Goal: Find specific page/section: Find specific page/section

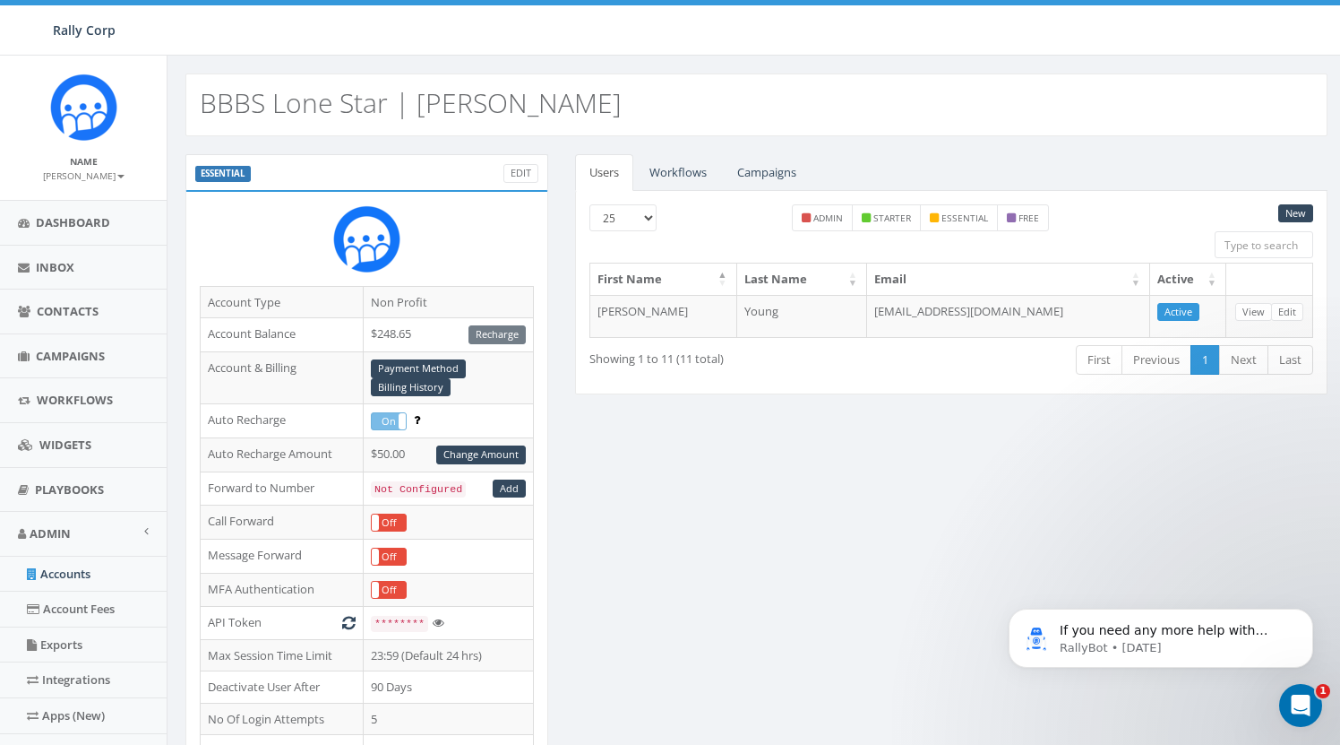
scroll to position [0, 4]
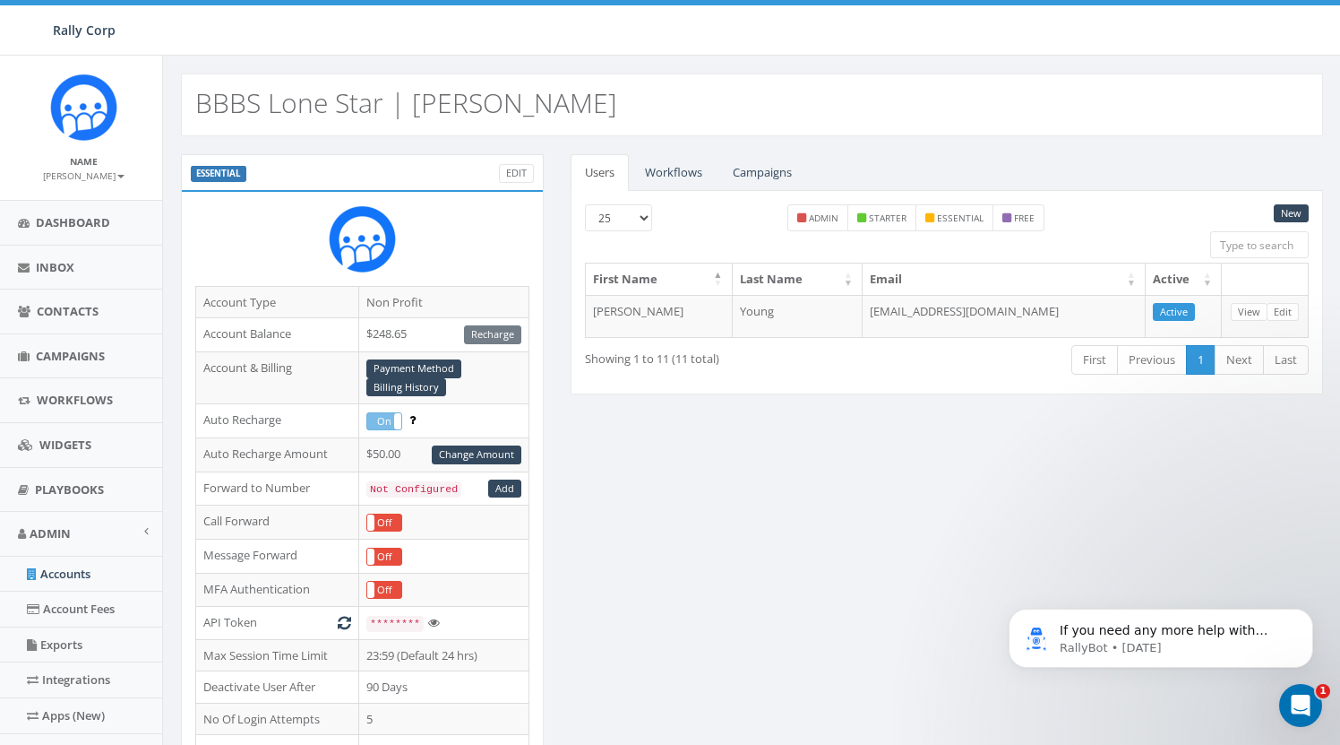
click at [204, 104] on h2 "BBBS Lone Star | [PERSON_NAME]" at bounding box center [406, 103] width 422 height 30
click at [215, 104] on h2 "BBBS Lone Star | [PERSON_NAME]" at bounding box center [406, 103] width 422 height 30
click at [215, 105] on h2 "BBBS Lone Star | [PERSON_NAME]" at bounding box center [406, 103] width 422 height 30
copy h2 "BBBS"
click at [70, 568] on link "Accounts" at bounding box center [83, 573] width 167 height 35
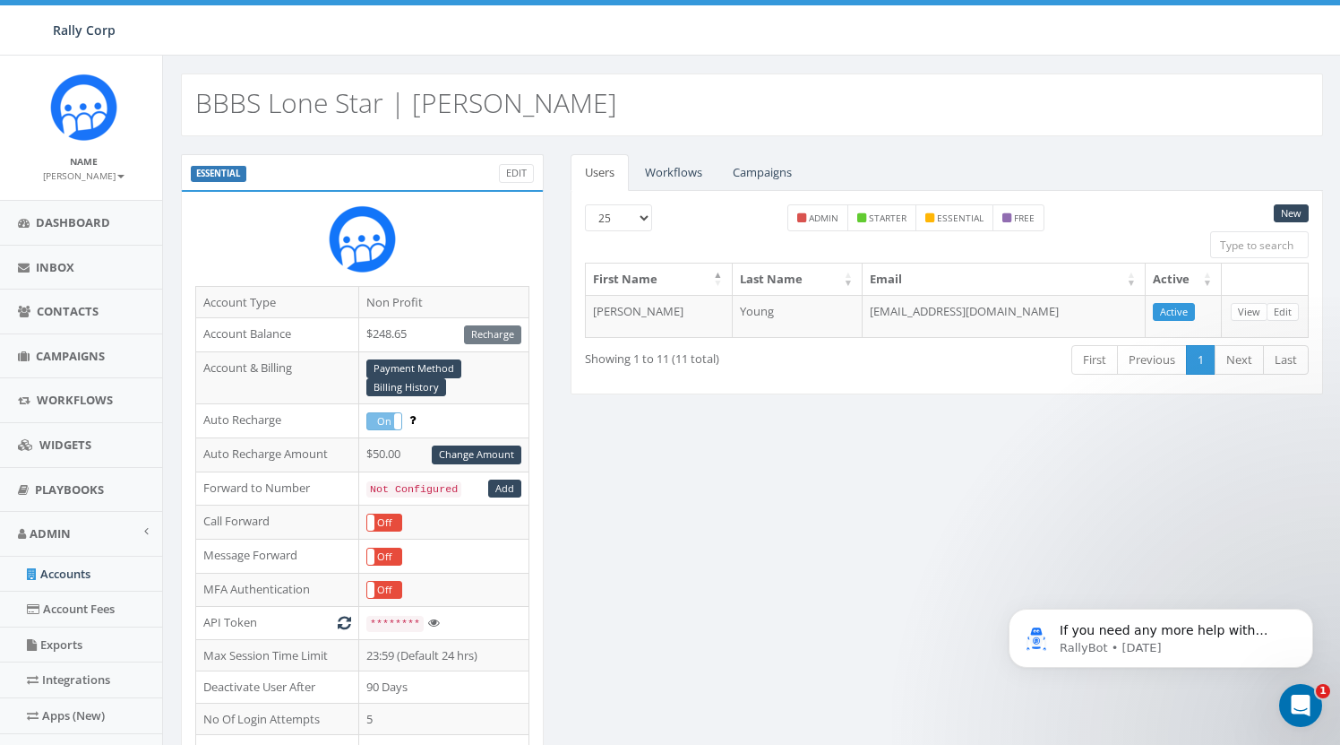
click at [545, 116] on div "BBBS Lone Star | Andrew" at bounding box center [752, 104] width 1142 height 63
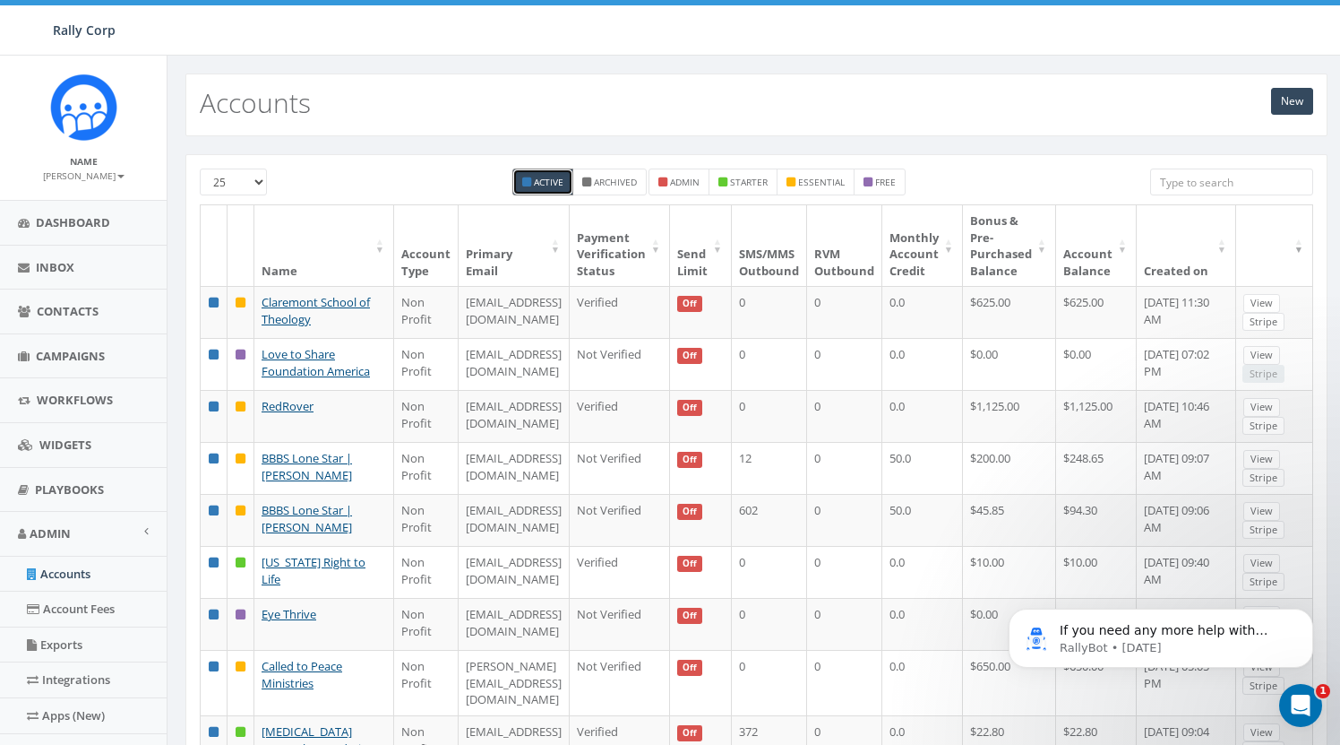
click at [1227, 182] on input "search" at bounding box center [1232, 181] width 163 height 27
paste input "BBBS"
type input "BBBS"
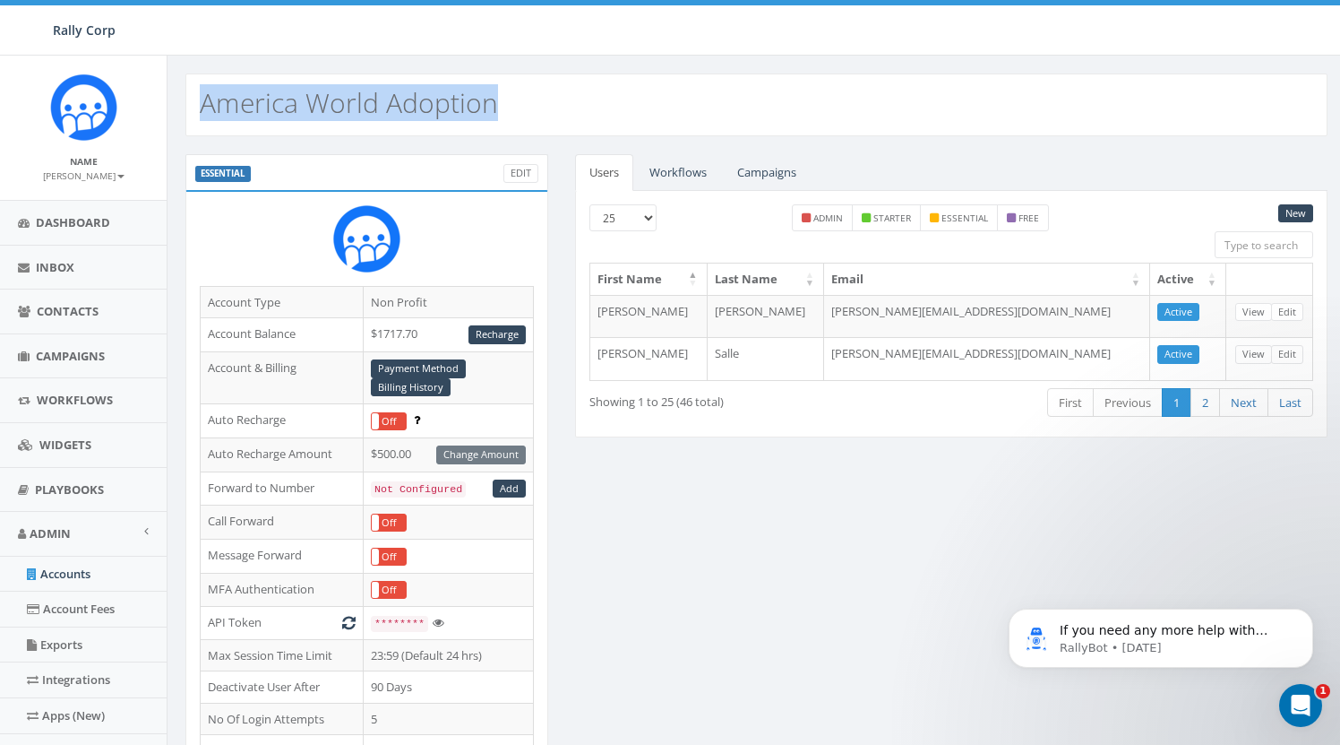
drag, startPoint x: 202, startPoint y: 107, endPoint x: 522, endPoint y: 99, distance: 320.9
click at [521, 99] on div "America World Adoption" at bounding box center [756, 104] width 1142 height 63
copy h2 "America World Adoption"
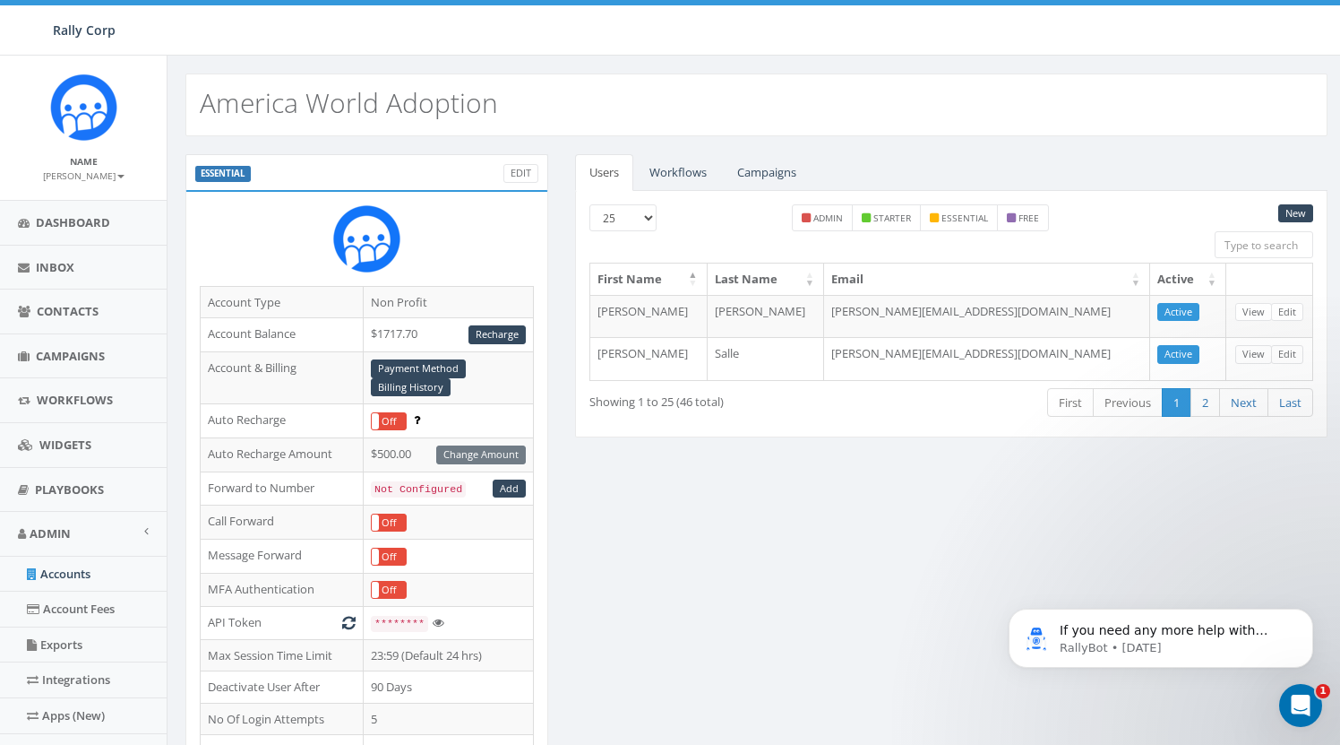
click at [561, 409] on div "ESSENTIAL Edit Account Type Non Profit Account Balance $1717.70 Recharge Accoun…" at bounding box center [367, 712] width 390 height 1116
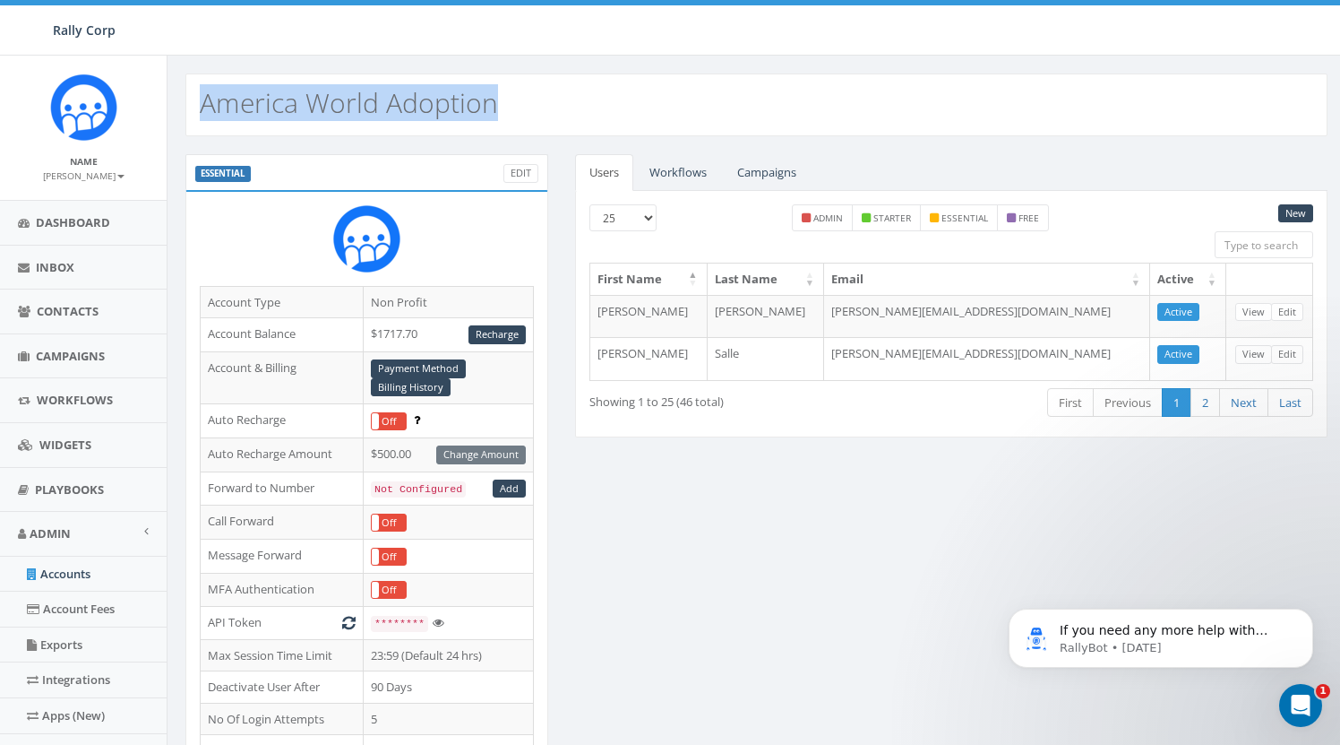
drag, startPoint x: 203, startPoint y: 105, endPoint x: 587, endPoint y: 124, distance: 384.9
click at [562, 110] on div "America World Adoption" at bounding box center [756, 104] width 1142 height 63
copy h2 "America World Adoption"
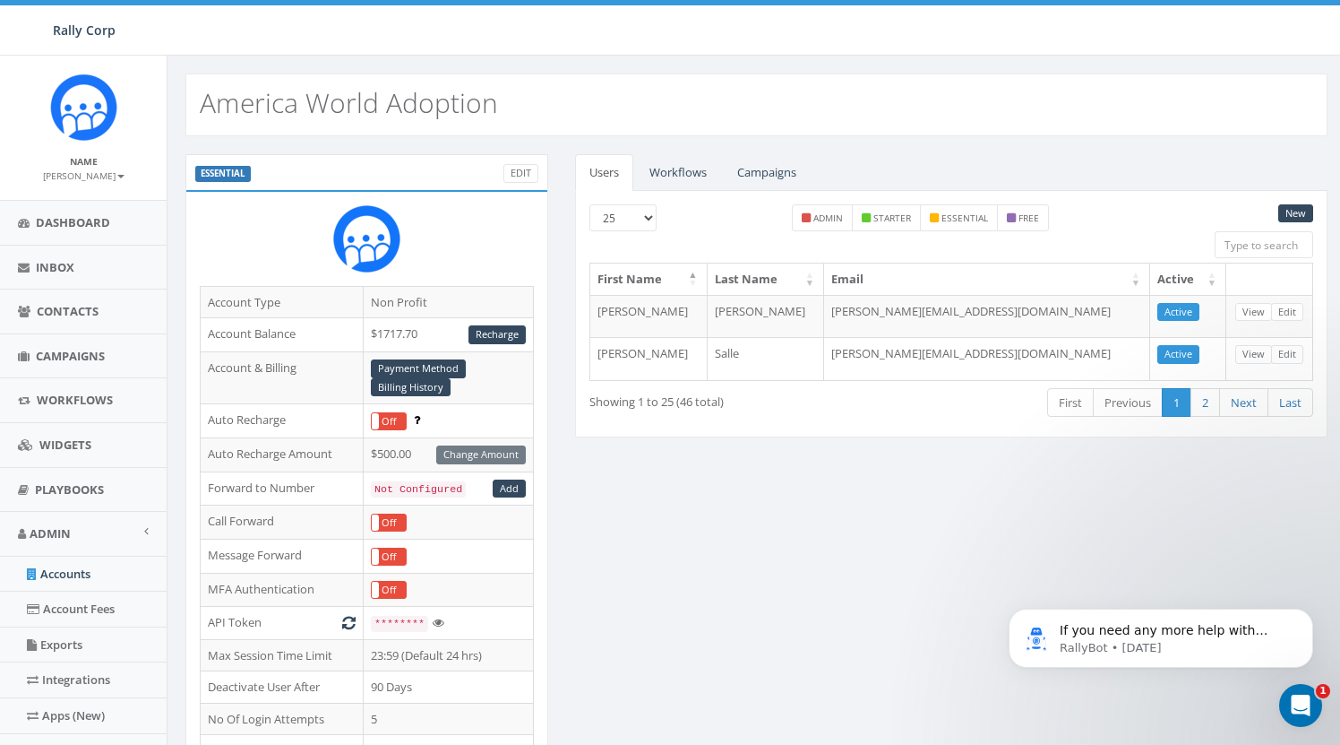
click at [563, 299] on div "Users Workflows Campaigns New 25 50 100 admin starter essential free First Name…" at bounding box center [952, 307] width 780 height 306
